Goal: Transaction & Acquisition: Purchase product/service

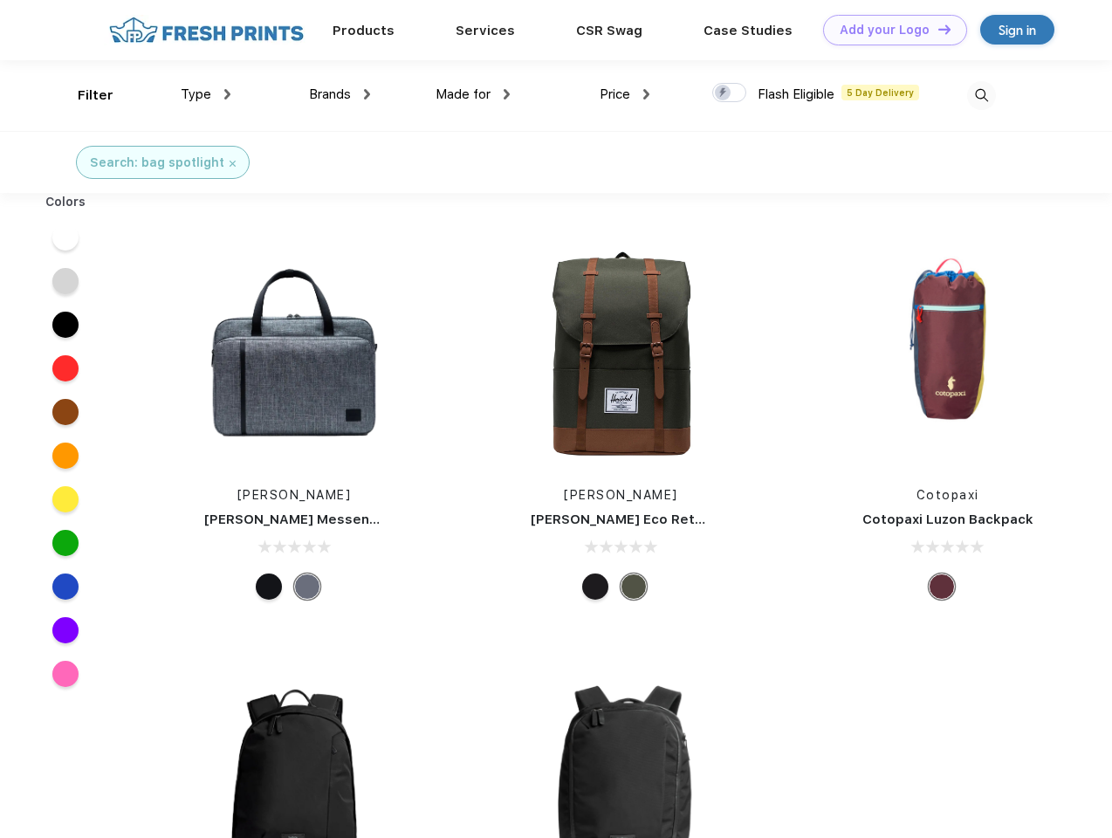
scroll to position [1, 0]
click at [889, 30] on link "Add your Logo Design Tool" at bounding box center [895, 30] width 144 height 31
click at [0, 0] on div "Design Tool" at bounding box center [0, 0] width 0 height 0
click at [937, 29] on link "Add your Logo Design Tool" at bounding box center [895, 30] width 144 height 31
click at [84, 95] on div "Filter" at bounding box center [96, 96] width 36 height 20
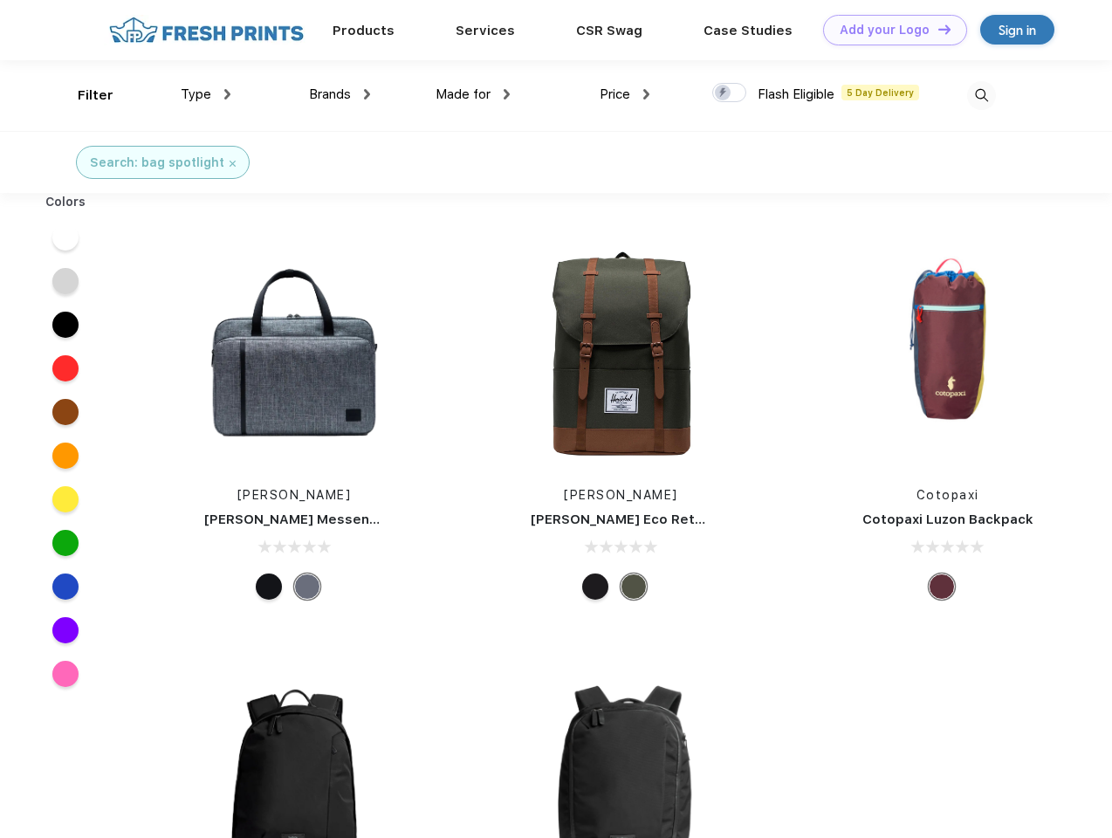
click at [206, 94] on span "Type" at bounding box center [196, 94] width 31 height 16
click at [340, 94] on span "Brands" at bounding box center [330, 94] width 42 height 16
click at [473, 94] on span "Made for" at bounding box center [463, 94] width 55 height 16
click at [625, 94] on span "Price" at bounding box center [615, 94] width 31 height 16
click at [730, 93] on div at bounding box center [729, 92] width 34 height 19
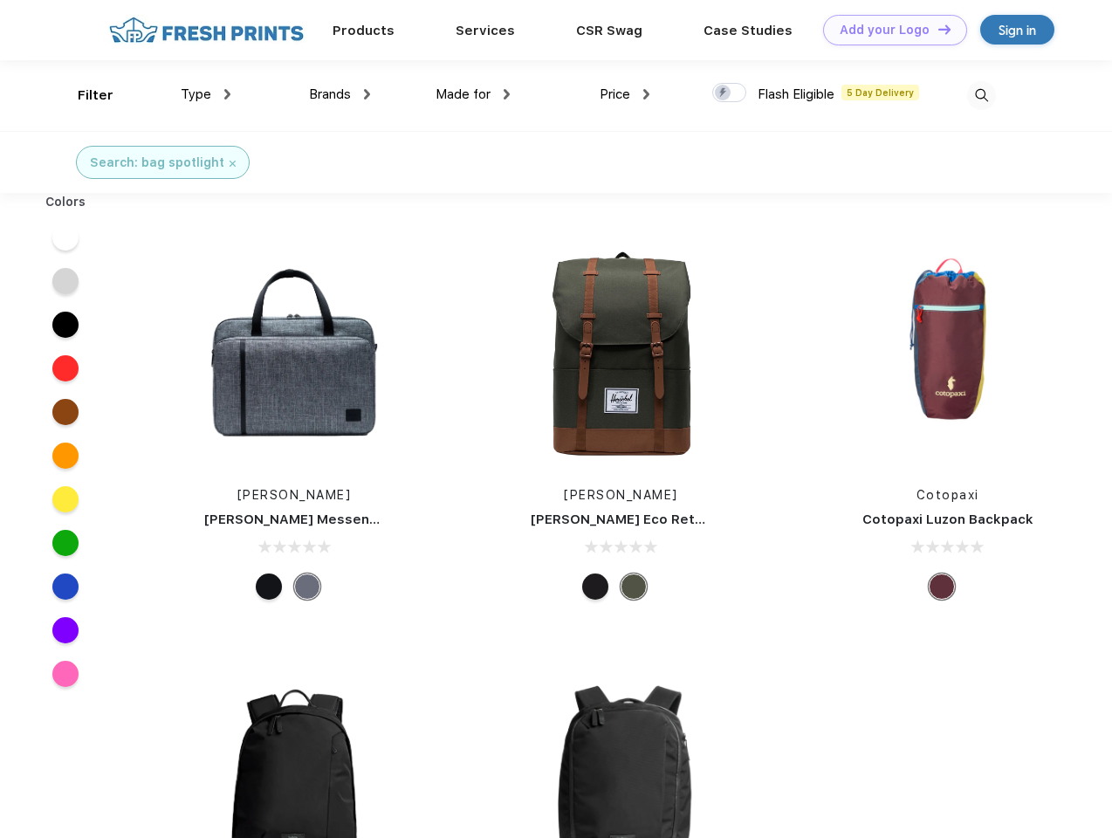
click at [724, 93] on input "checkbox" at bounding box center [717, 87] width 11 height 11
click at [981, 95] on img at bounding box center [981, 95] width 29 height 29
